Goal: Check status: Check status

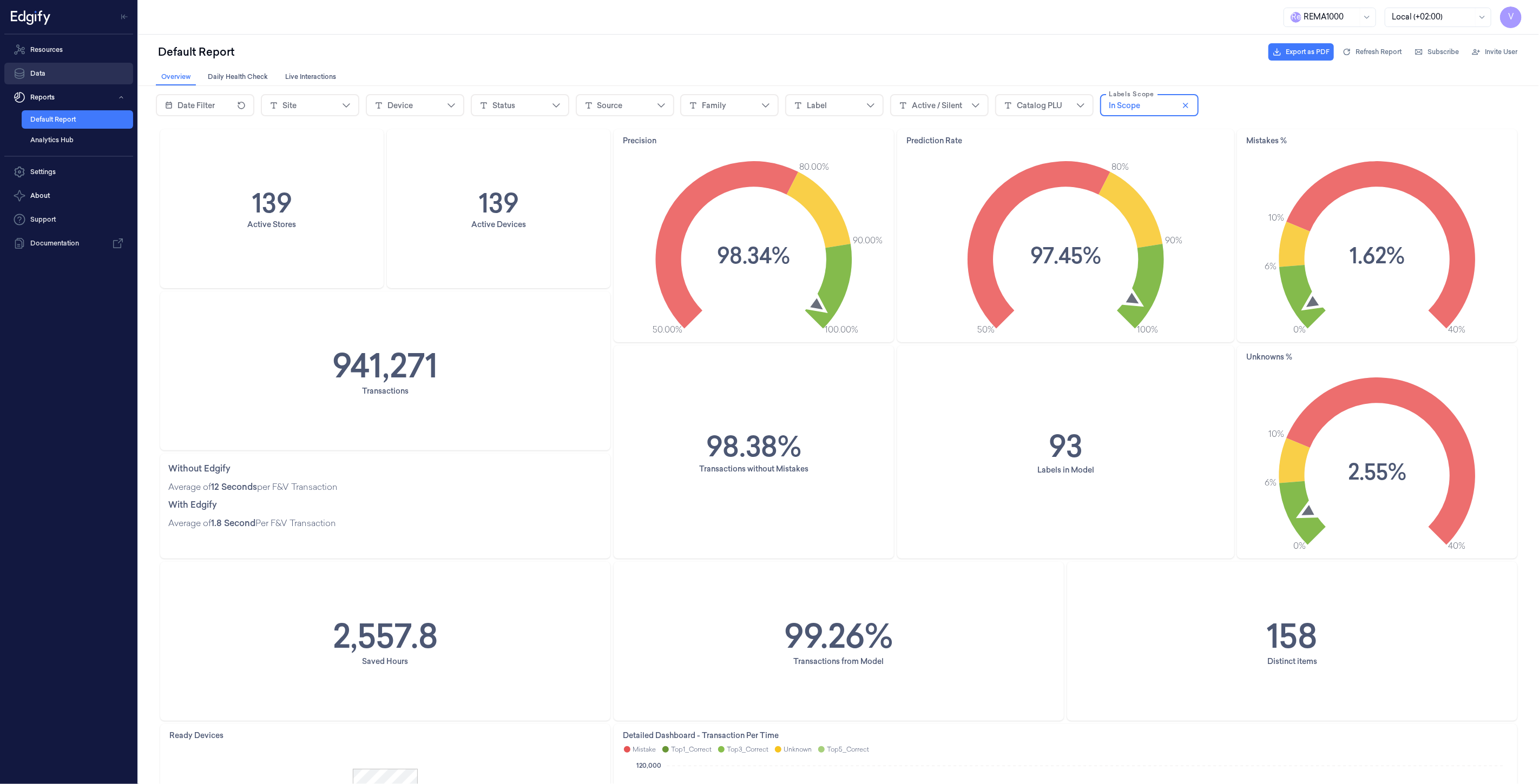
scroll to position [300, 0]
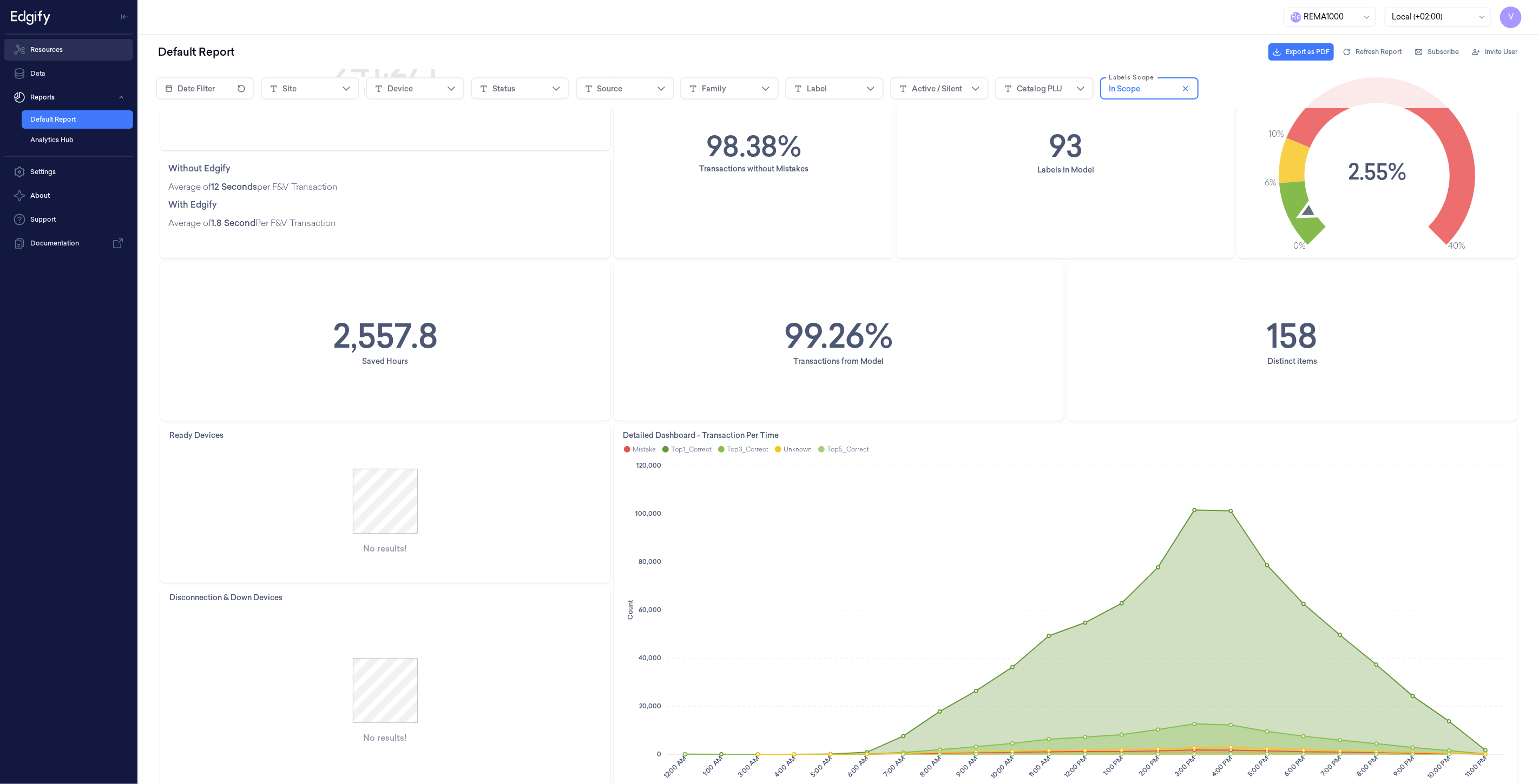
click at [43, 55] on link "Resources" at bounding box center [69, 50] width 129 height 21
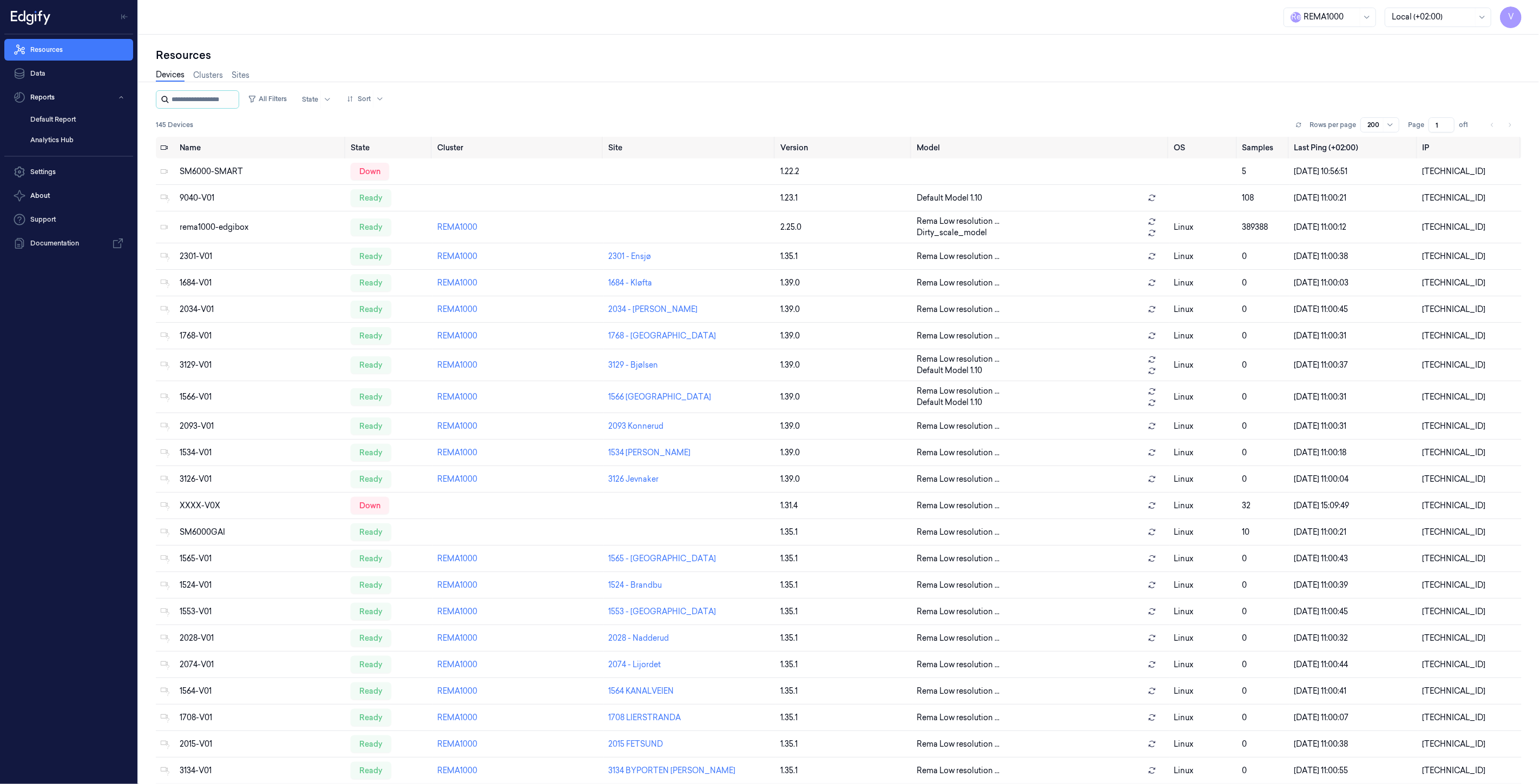
click at [206, 101] on input "string" at bounding box center [204, 99] width 65 height 17
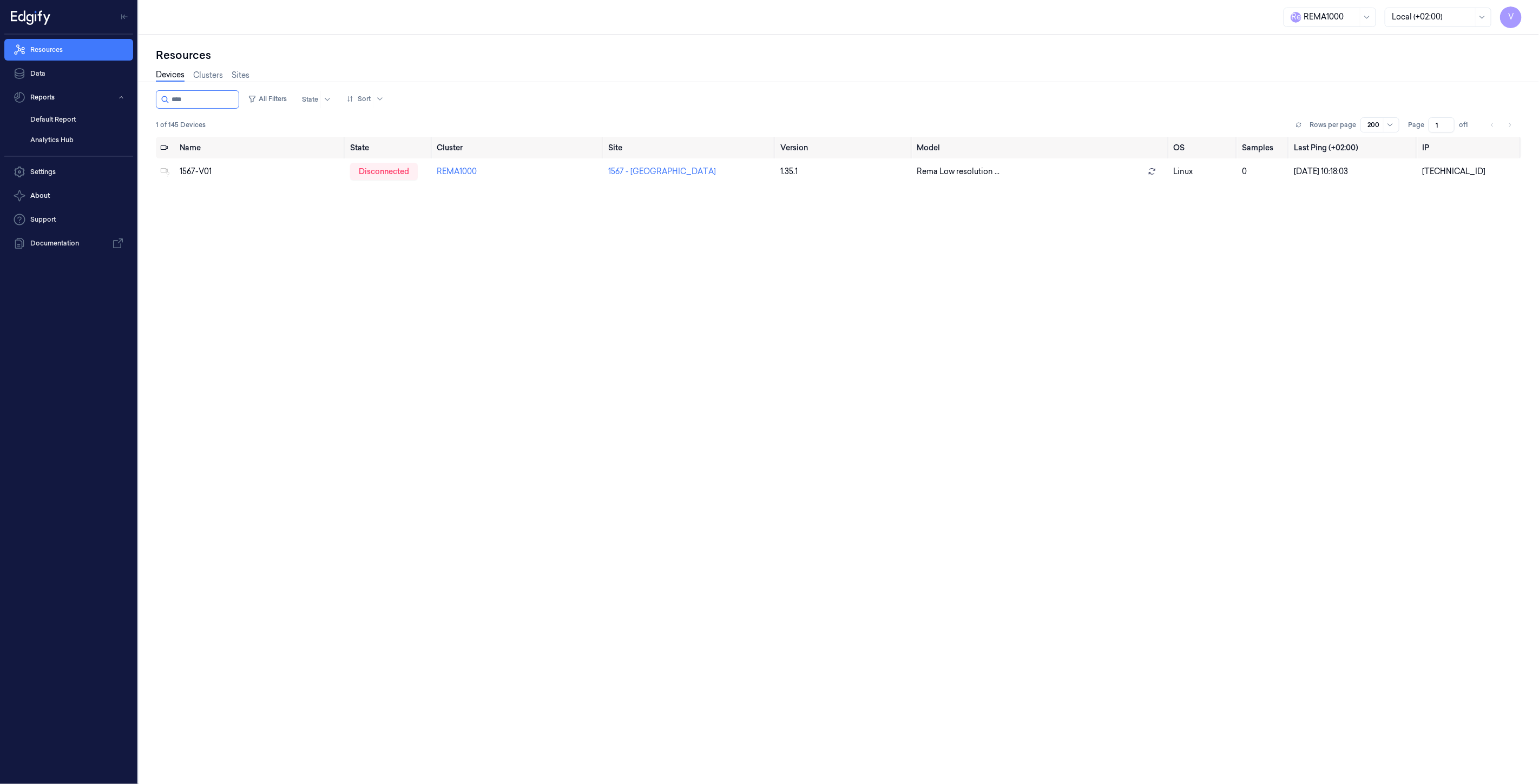
type input "****"
click at [380, 170] on div "disconnected" at bounding box center [384, 171] width 68 height 17
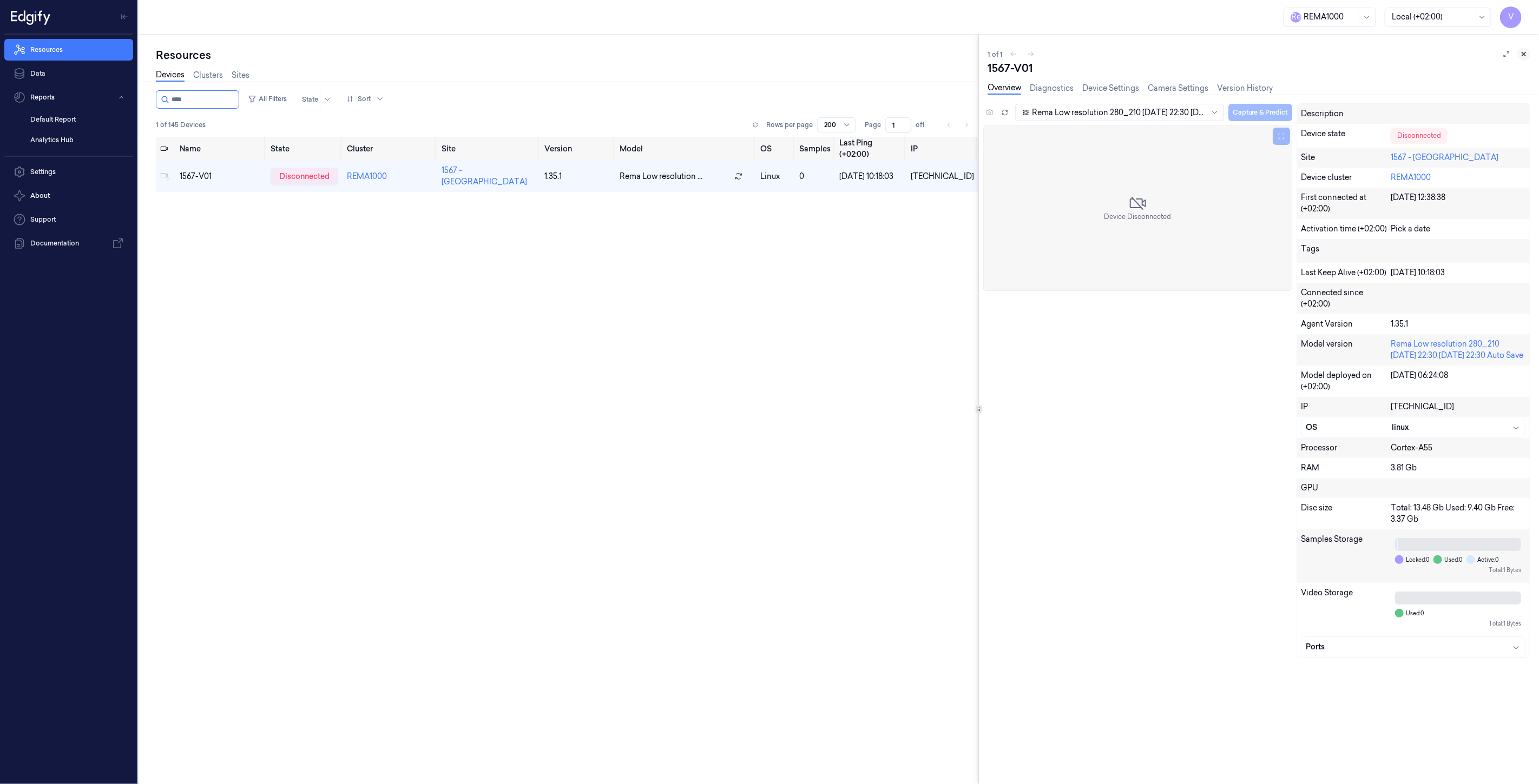
click at [1523, 55] on icon at bounding box center [1524, 54] width 4 height 4
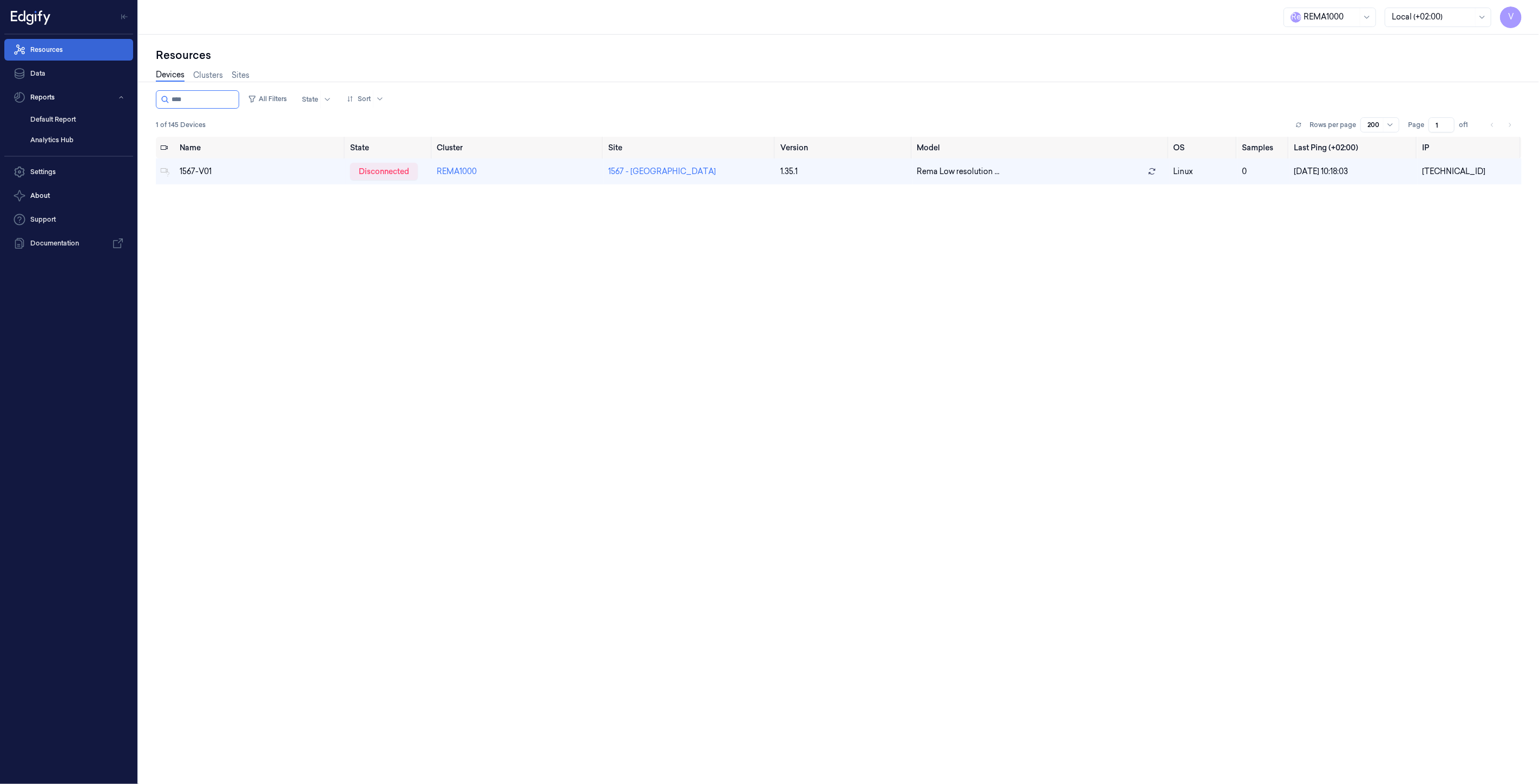
click at [41, 50] on link "Resources" at bounding box center [69, 50] width 129 height 21
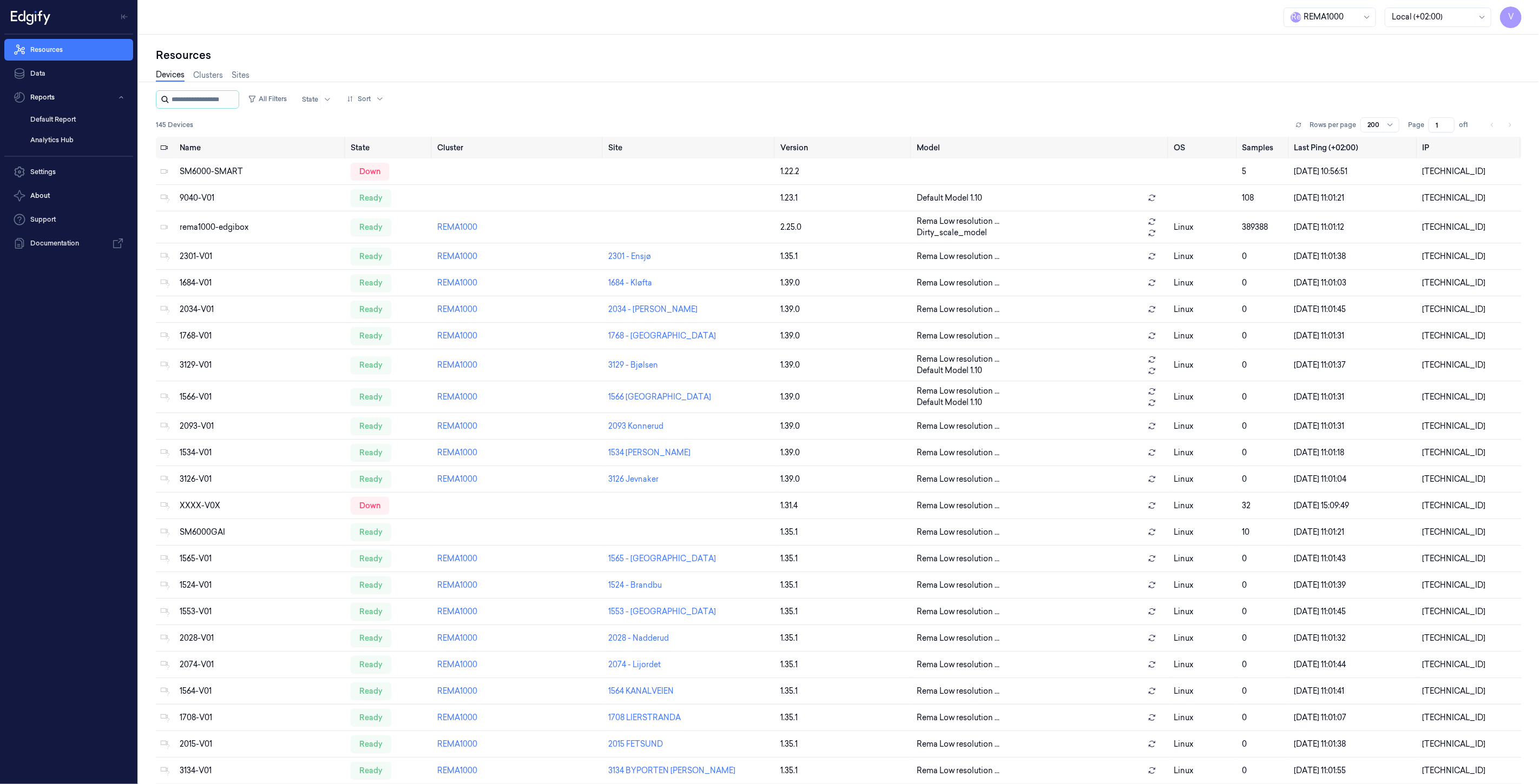
click at [193, 95] on input "string" at bounding box center [204, 99] width 65 height 17
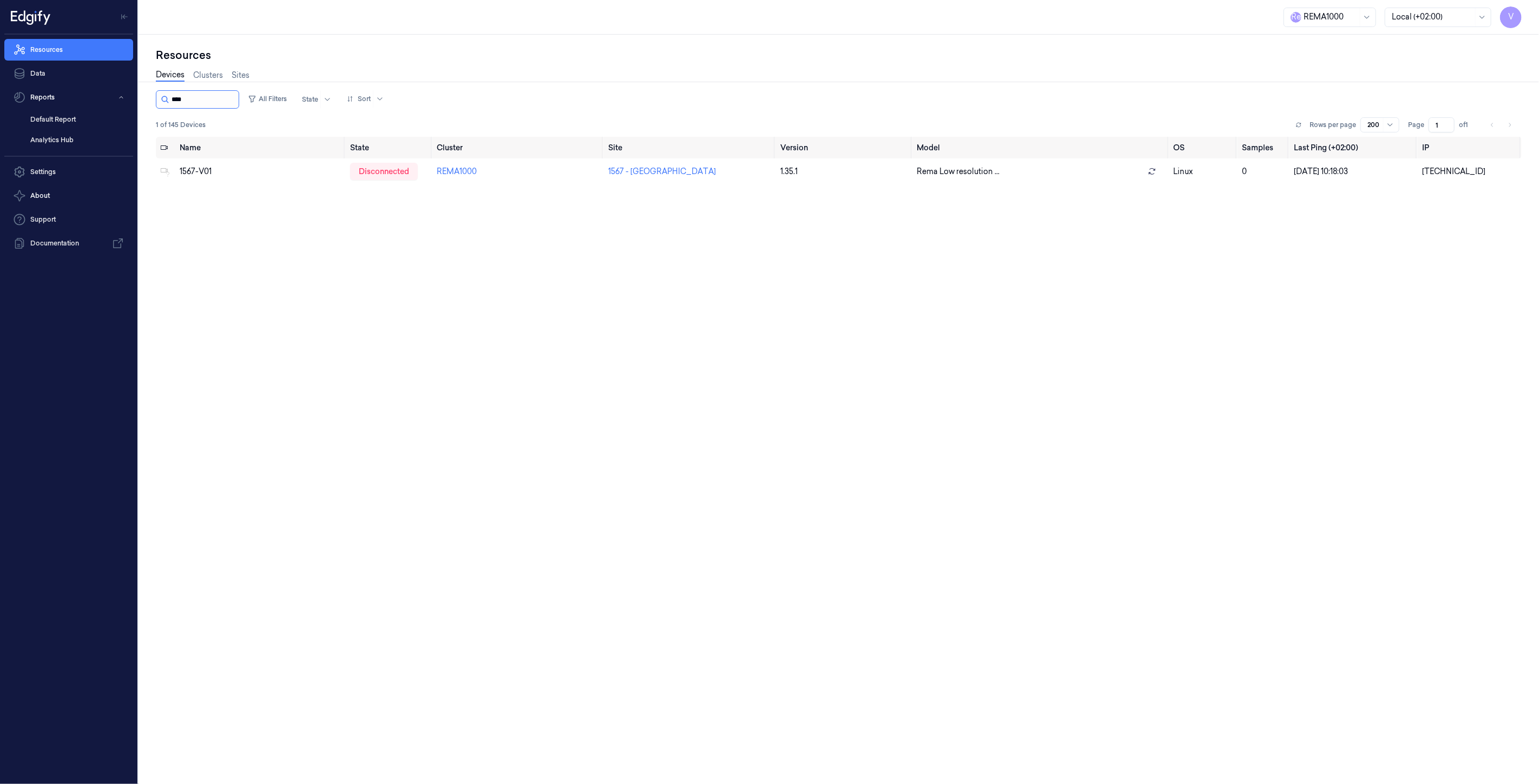
type input "****"
click at [290, 213] on div "Name State Cluster Site Version Model OS Samples Last Ping (+02:00) IP 1567-V01…" at bounding box center [839, 456] width 1366 height 640
click at [215, 100] on input "string" at bounding box center [204, 99] width 65 height 17
click at [228, 100] on input "string" at bounding box center [204, 99] width 65 height 17
type input "****"
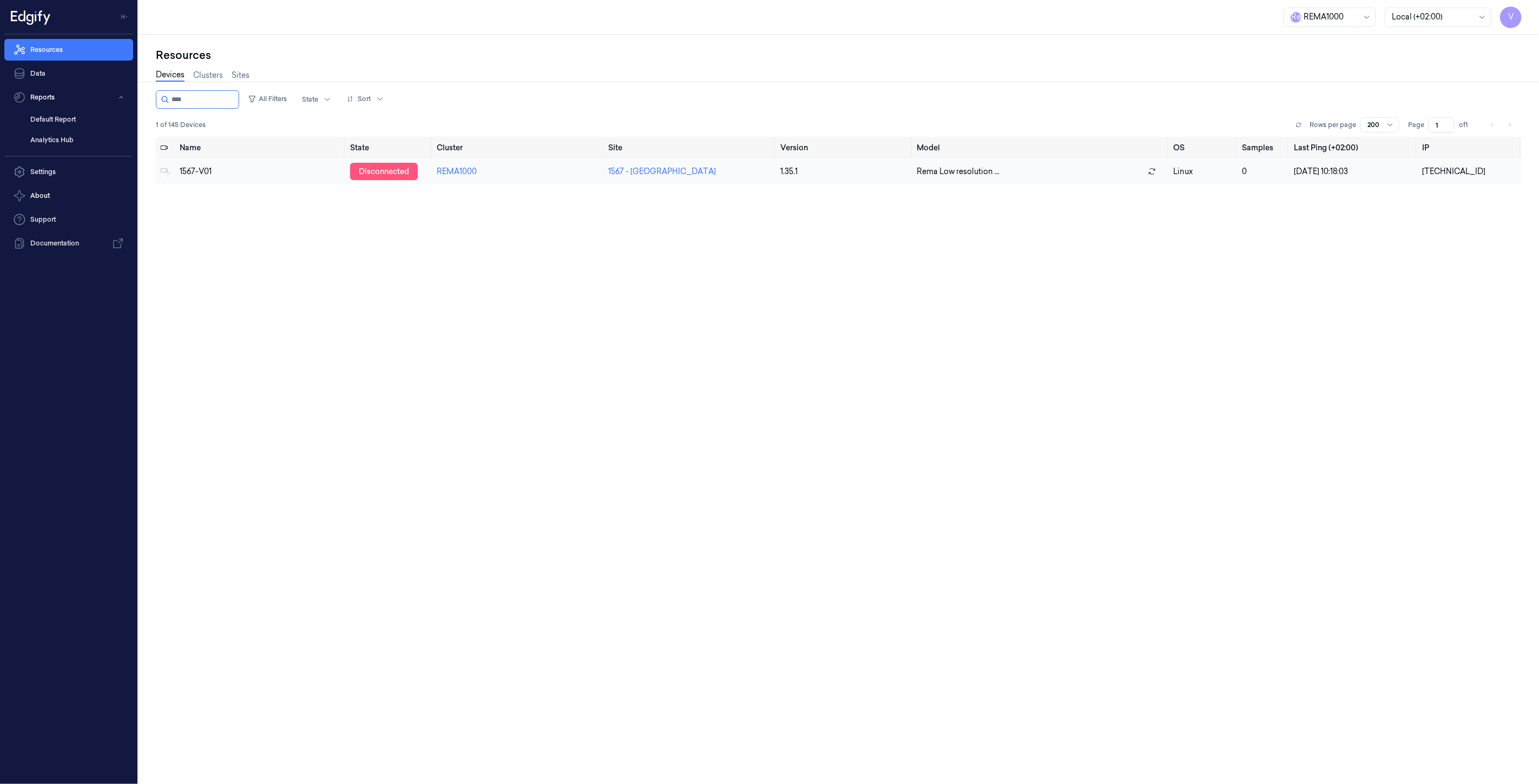
click at [379, 174] on div "disconnected" at bounding box center [384, 171] width 68 height 17
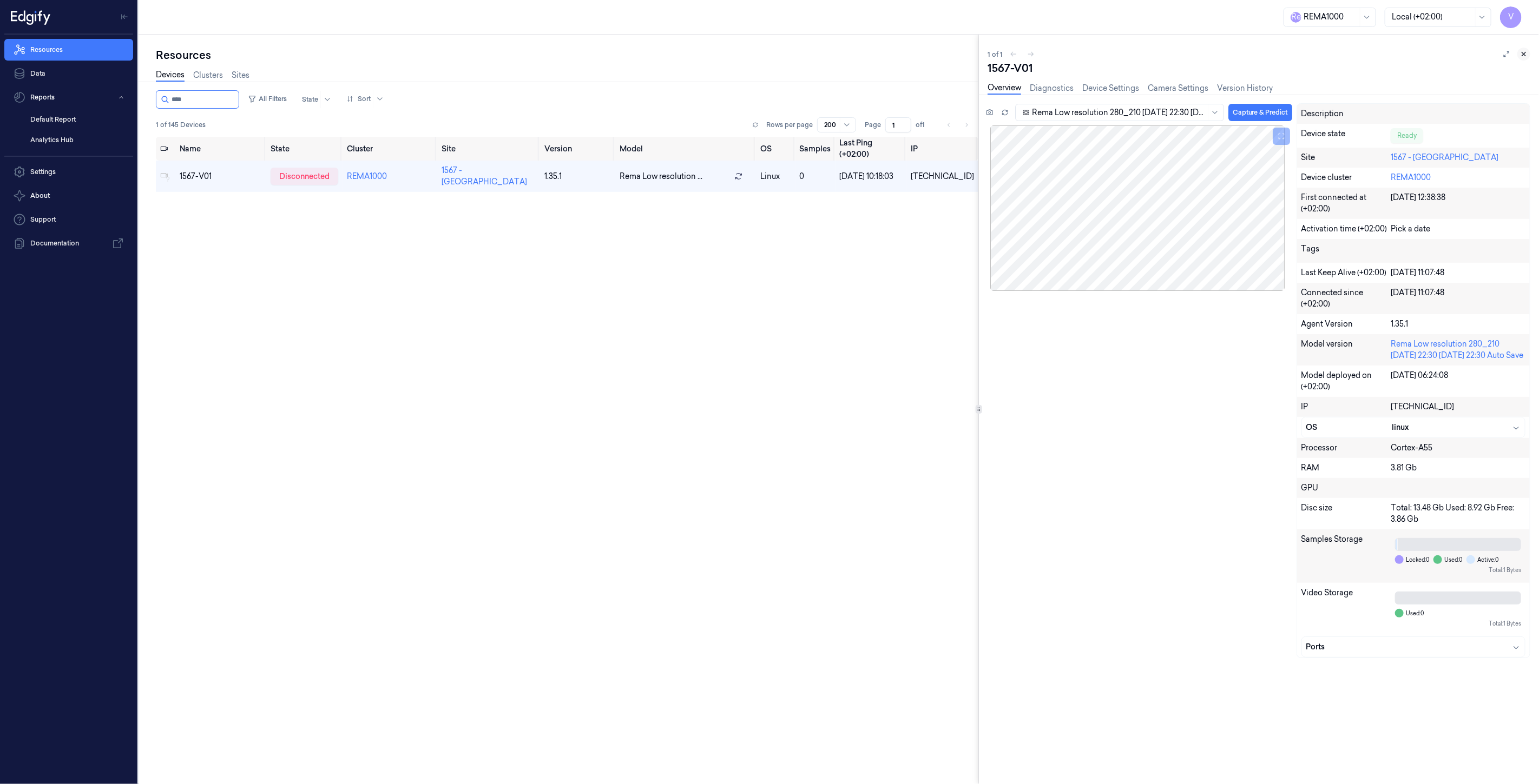
click at [1523, 54] on icon at bounding box center [1524, 54] width 4 height 4
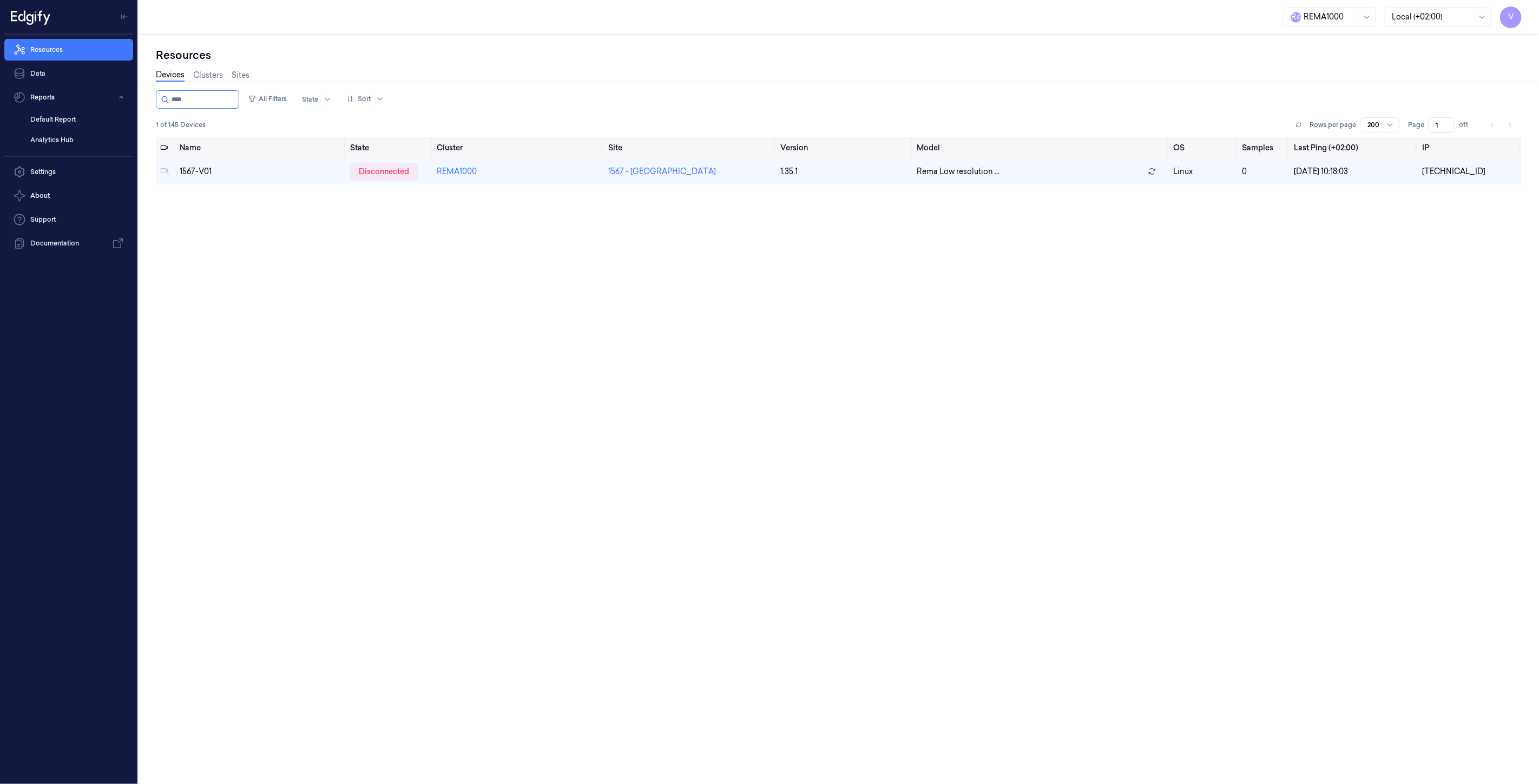
click at [1093, 325] on div "Name State Cluster Site Version Model OS Samples Last Ping (+02:00) IP 1567-V01…" at bounding box center [839, 456] width 1366 height 640
